Goal: Task Accomplishment & Management: Manage account settings

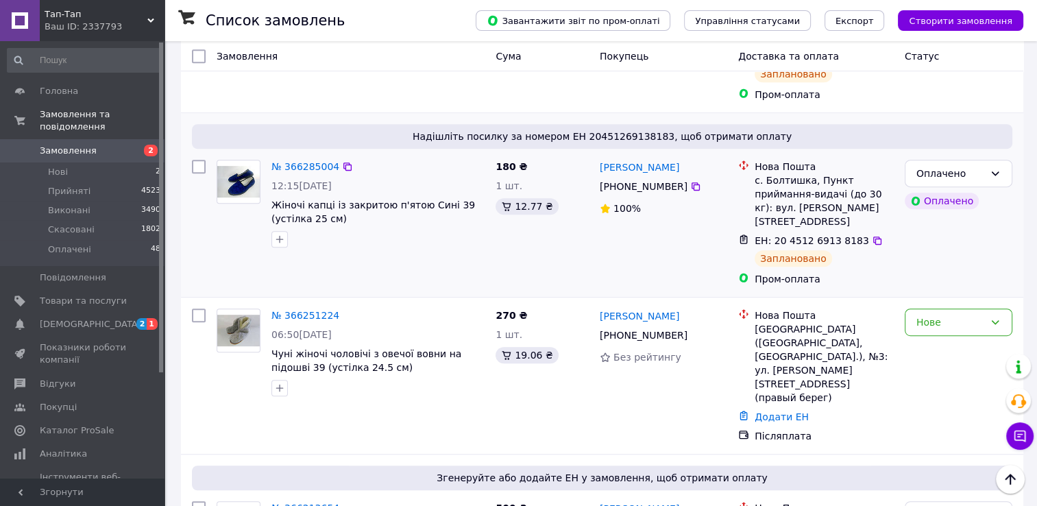
scroll to position [688, 0]
click at [923, 171] on div "Оплачено Оплачено" at bounding box center [958, 222] width 119 height 137
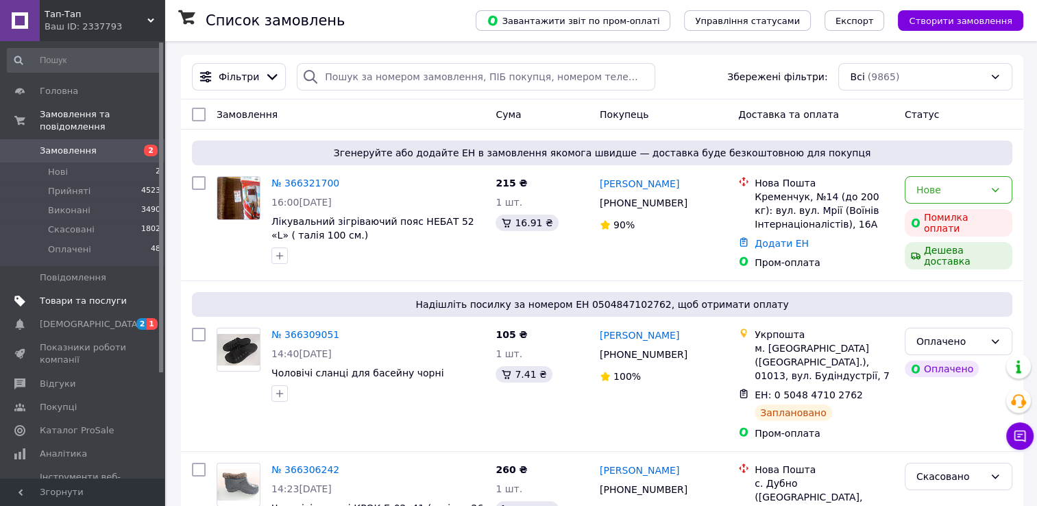
click at [71, 295] on span "Товари та послуги" at bounding box center [83, 301] width 87 height 12
